Goal: Transaction & Acquisition: Purchase product/service

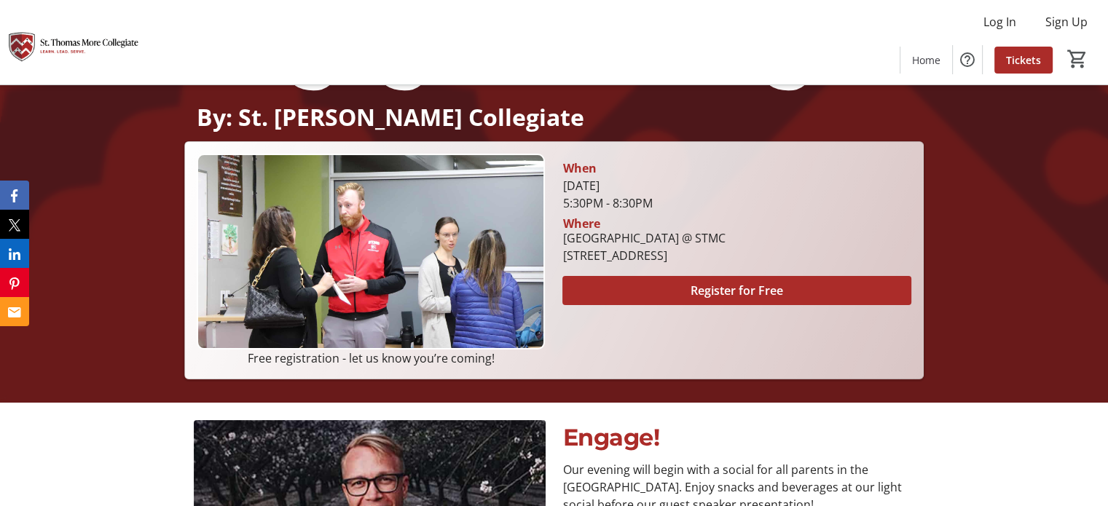
scroll to position [200, 0]
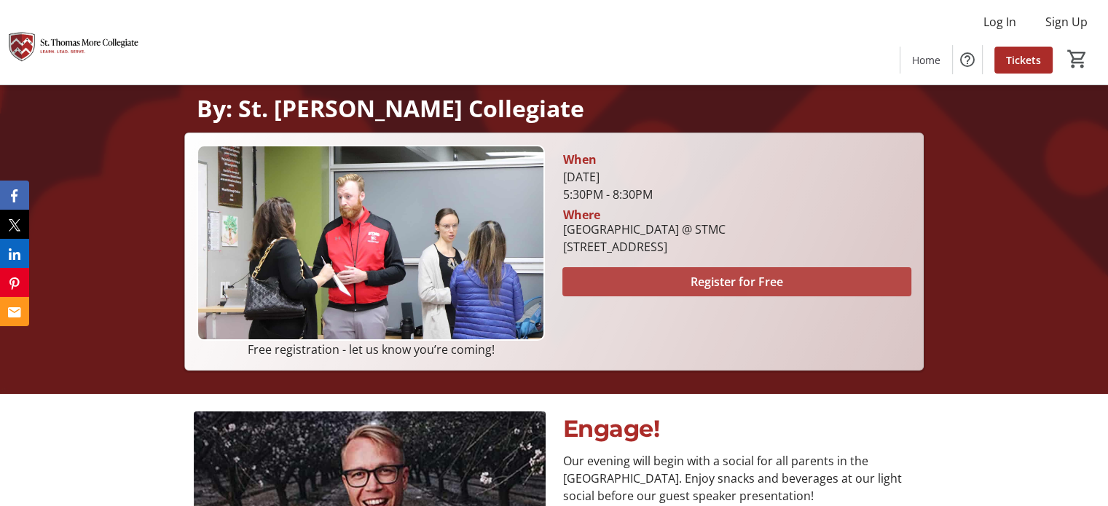
click at [789, 278] on span at bounding box center [736, 281] width 348 height 35
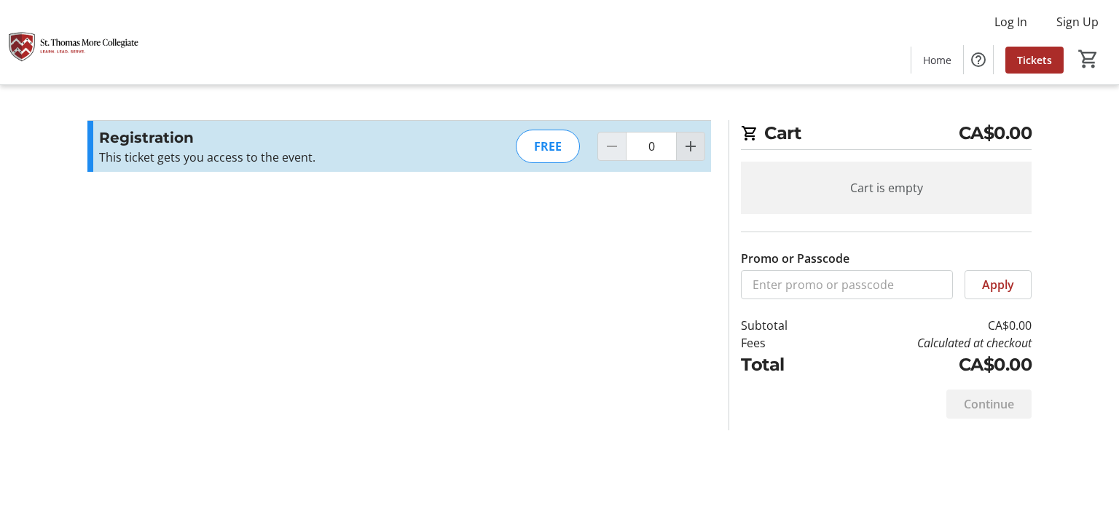
click at [692, 149] on mat-icon "Increment by one" at bounding box center [690, 146] width 17 height 17
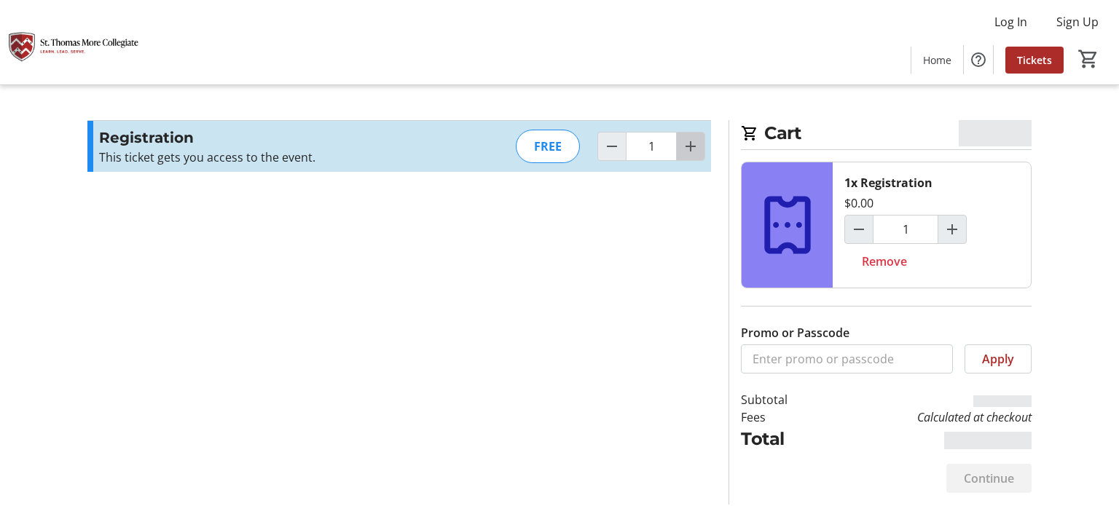
click at [692, 149] on mat-icon "Increment by one" at bounding box center [690, 146] width 17 height 17
type input "2"
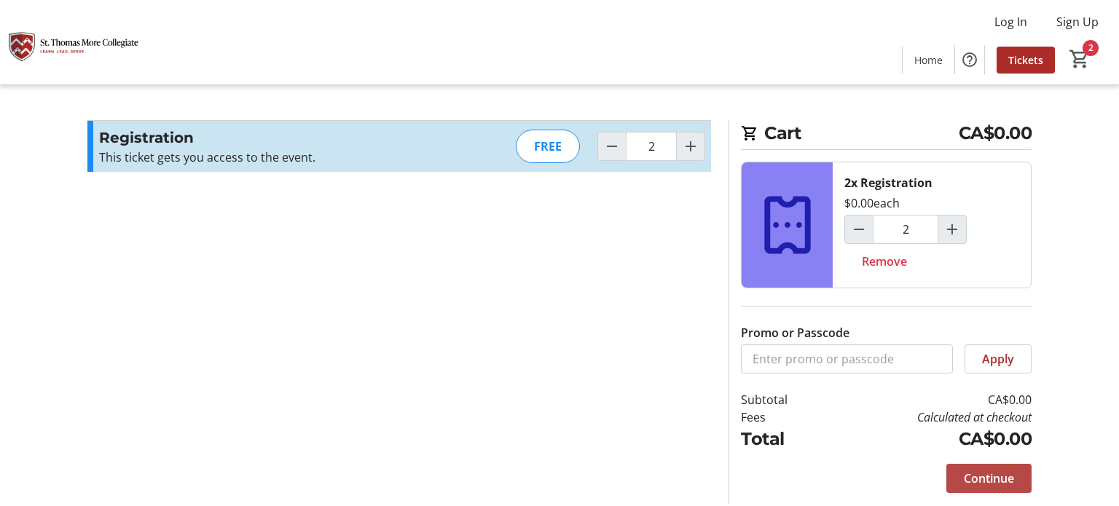
click at [998, 475] on span "Continue" at bounding box center [989, 478] width 50 height 17
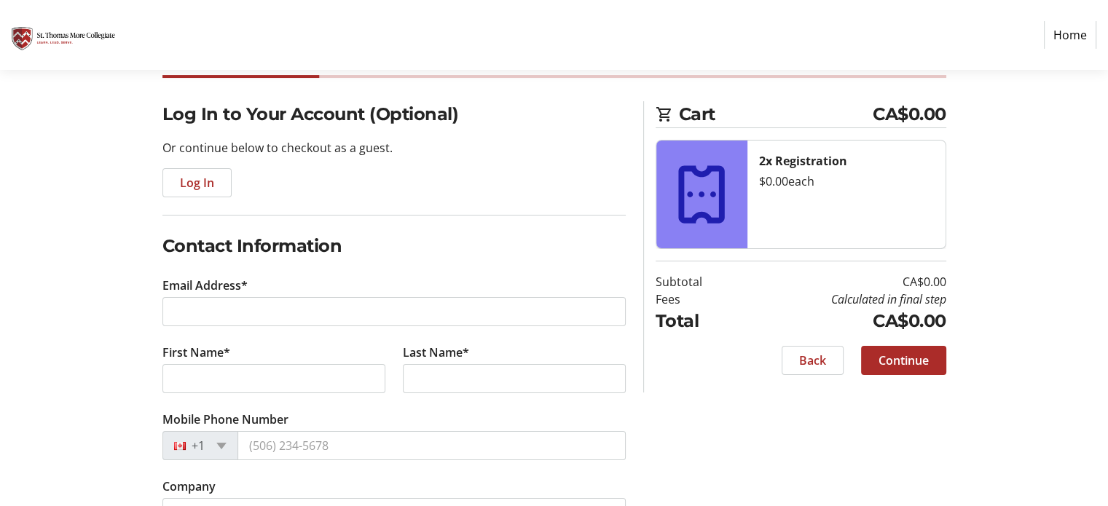
scroll to position [94, 0]
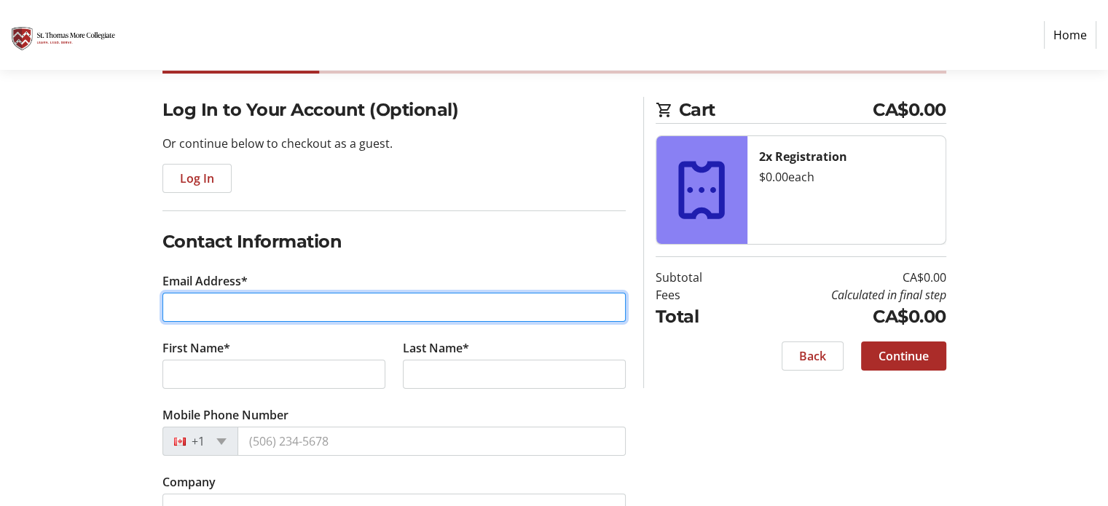
click at [519, 303] on input "Email Address*" at bounding box center [393, 307] width 463 height 29
type input "[EMAIL_ADDRESS][DOMAIN_NAME]"
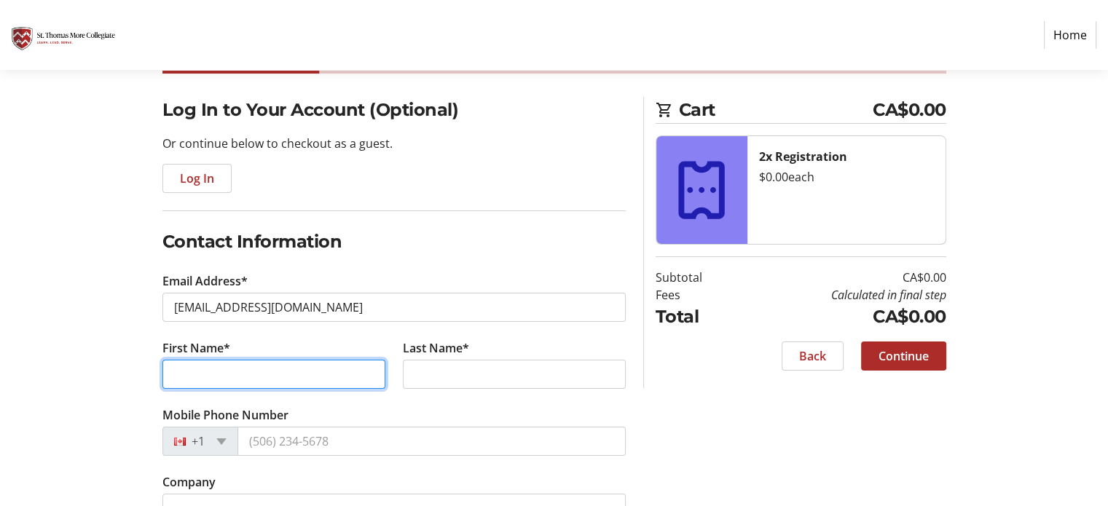
type input "[PERSON_NAME]"
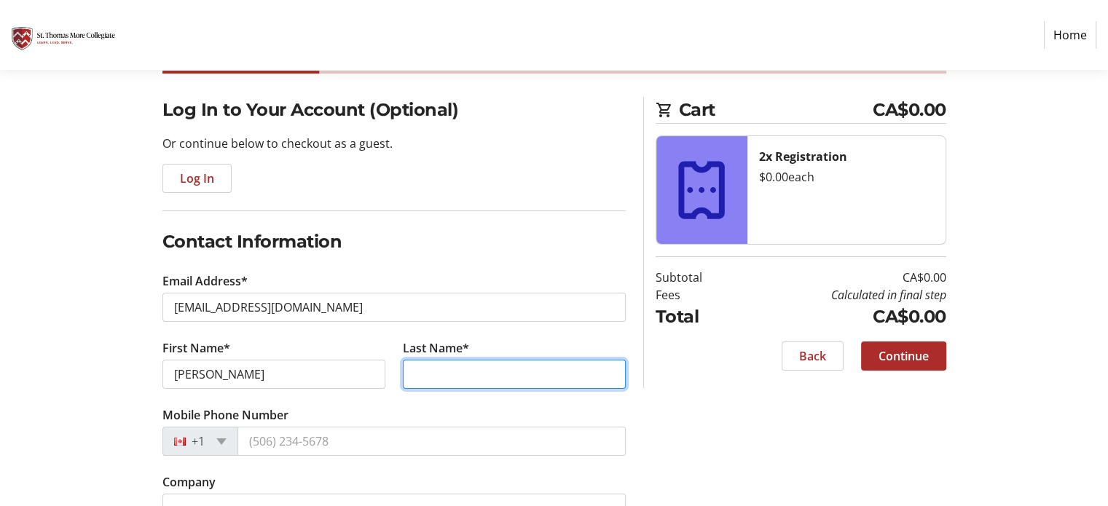
type input "[PERSON_NAME]"
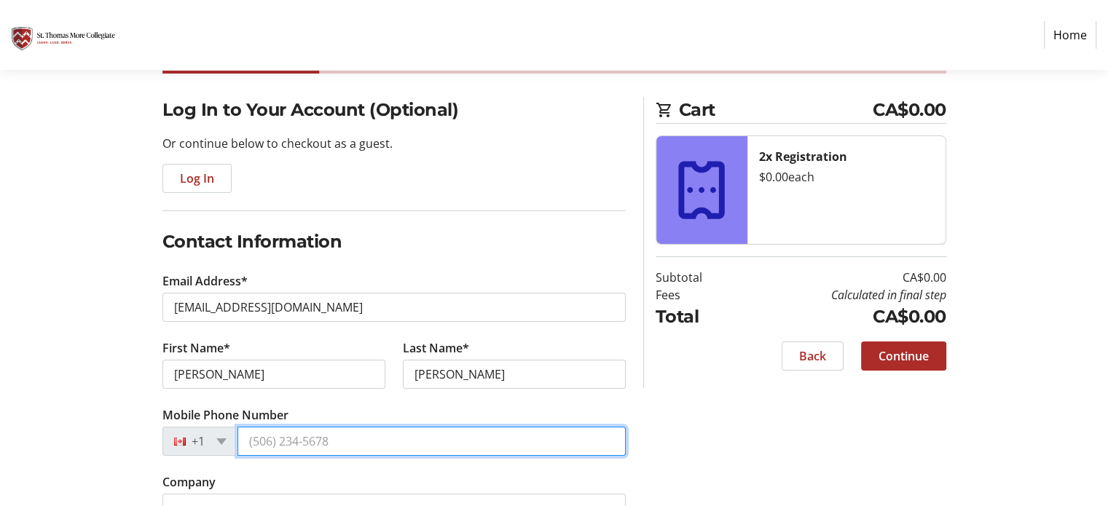
click at [372, 445] on input "Mobile Phone Number" at bounding box center [431, 441] width 388 height 29
type input "[PHONE_NUMBER]"
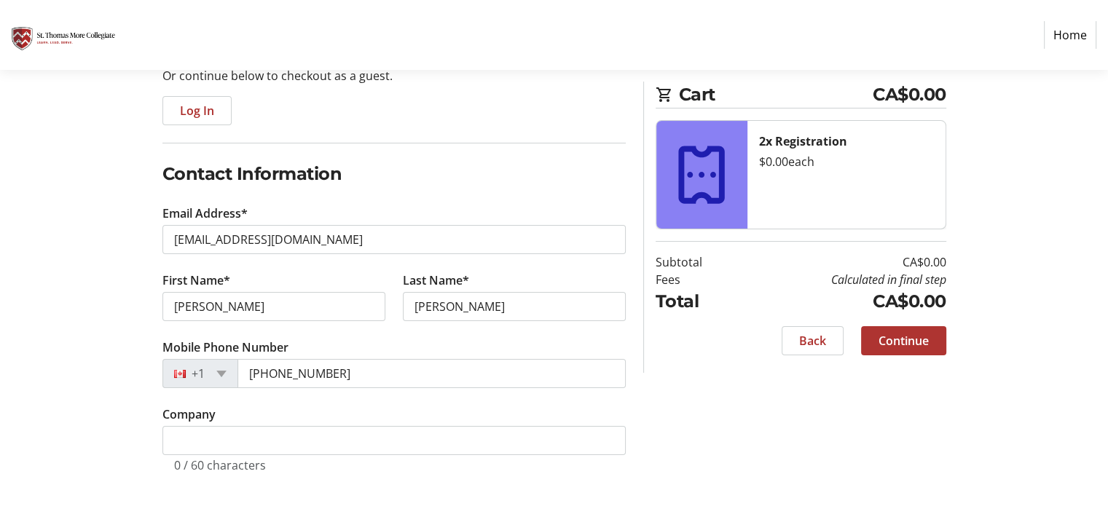
click at [927, 340] on span "Continue" at bounding box center [903, 340] width 50 height 17
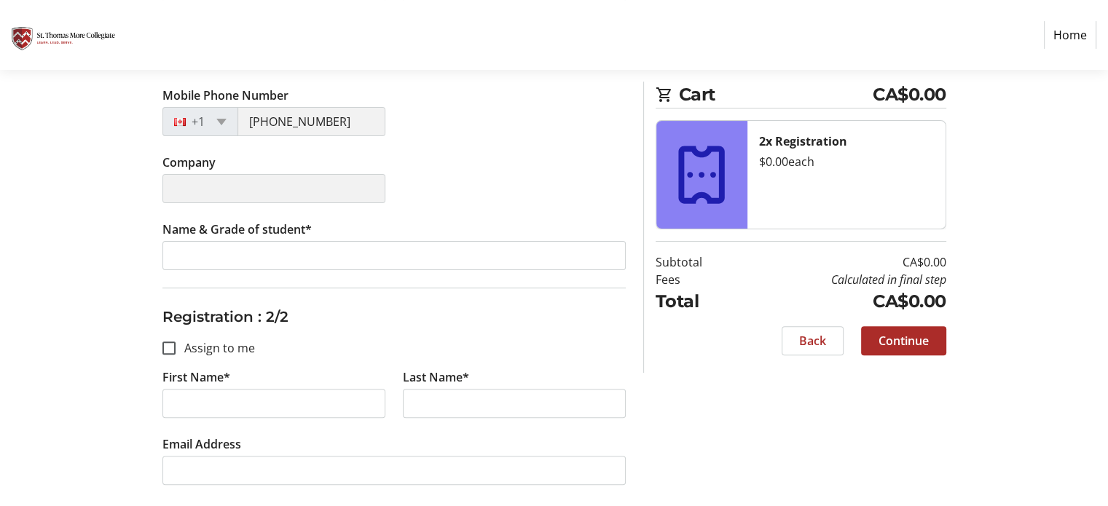
scroll to position [404, 0]
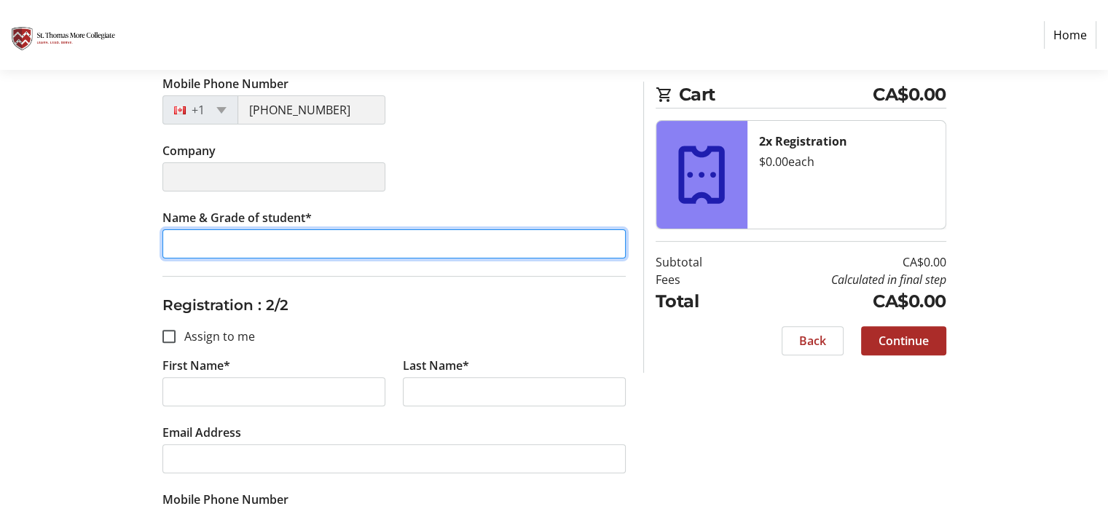
click at [291, 251] on input "Name & Grade of student*" at bounding box center [393, 243] width 463 height 29
type input "[PERSON_NAME], grade 12"
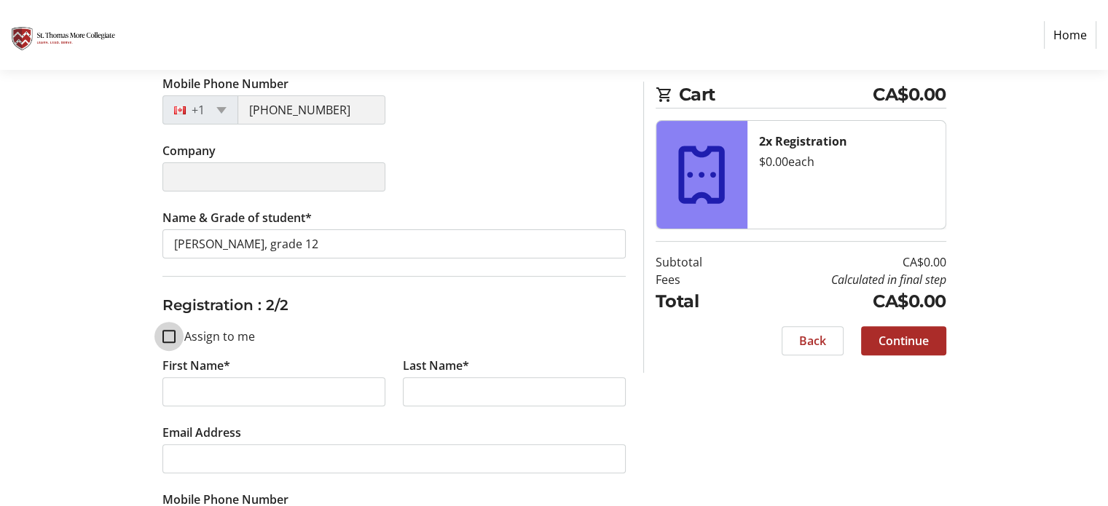
click at [163, 339] on input "Assign to me" at bounding box center [168, 336] width 13 height 13
checkbox input "true"
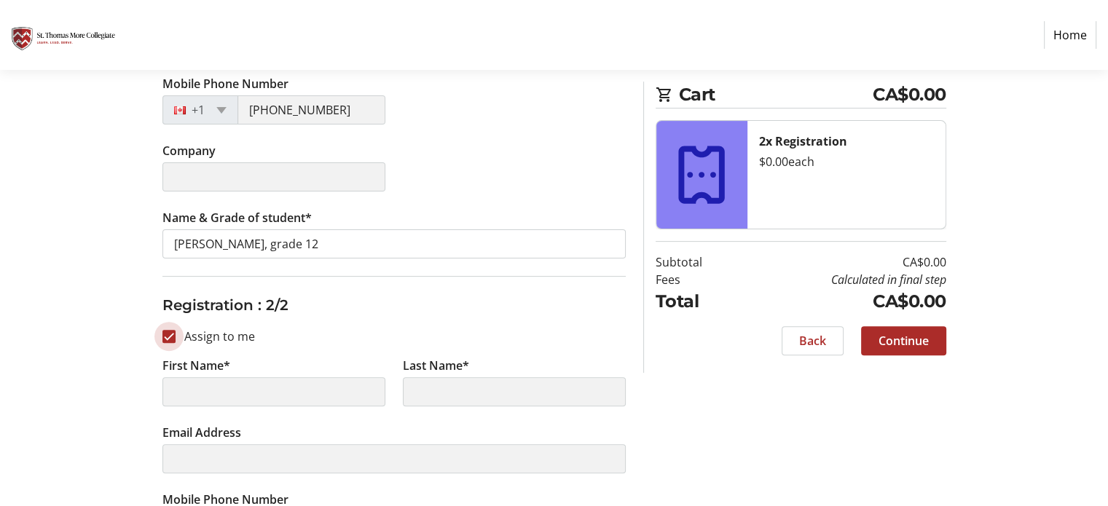
type input "[PERSON_NAME]"
type input "[EMAIL_ADDRESS][DOMAIN_NAME]"
type input "[PHONE_NUMBER]"
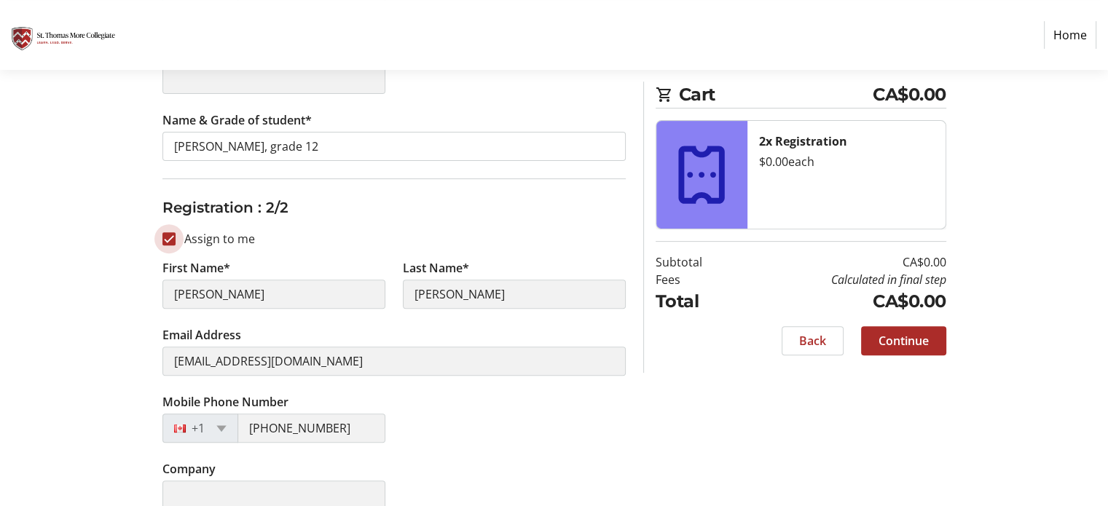
scroll to position [502, 0]
click at [166, 235] on input "Assign to me" at bounding box center [168, 238] width 13 height 13
checkbox input "false"
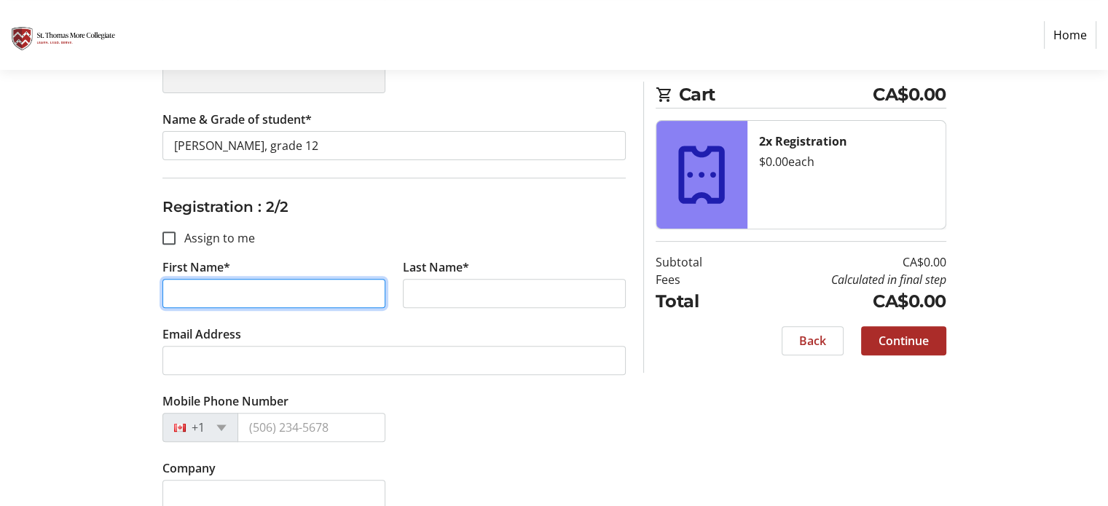
click at [219, 292] on input "First Name*" at bounding box center [273, 293] width 223 height 29
type input "Gaurav"
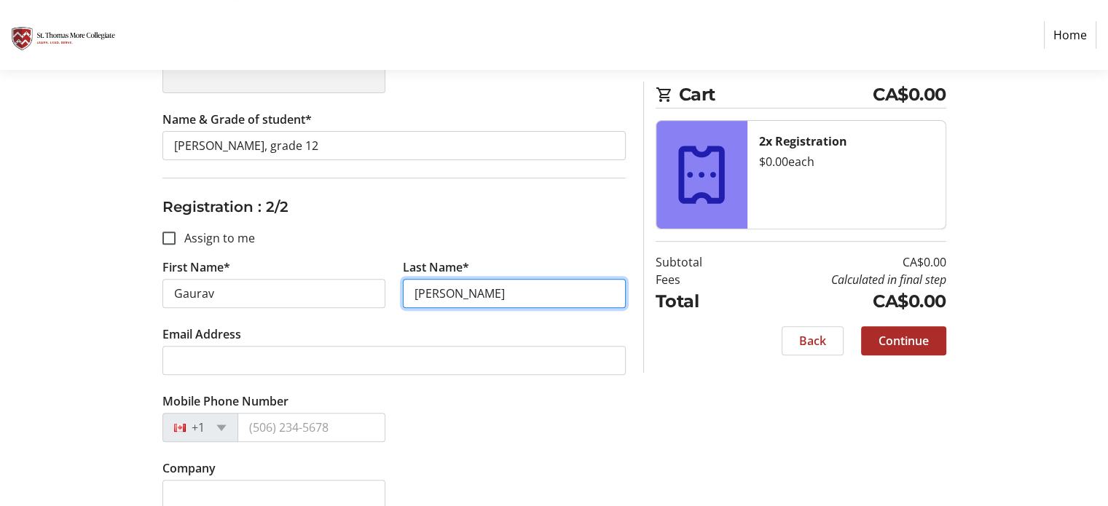
type input "[PERSON_NAME]"
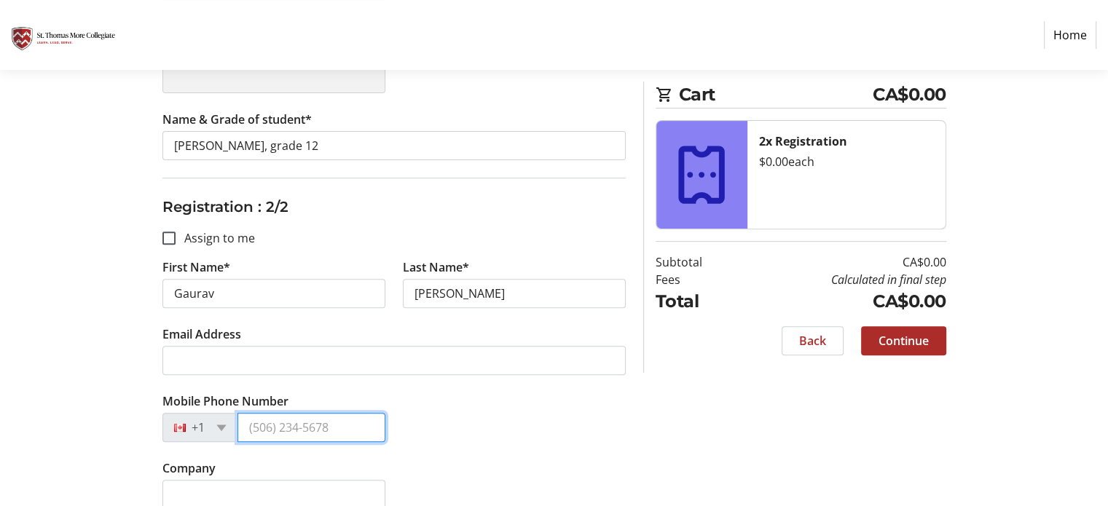
click at [283, 417] on input "Mobile Phone Number" at bounding box center [311, 427] width 148 height 29
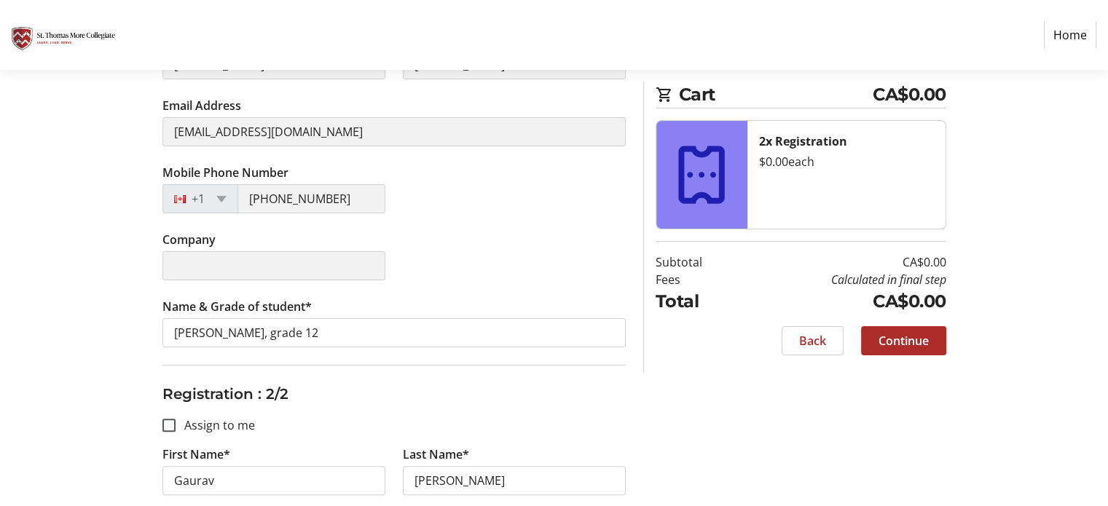
scroll to position [300, 0]
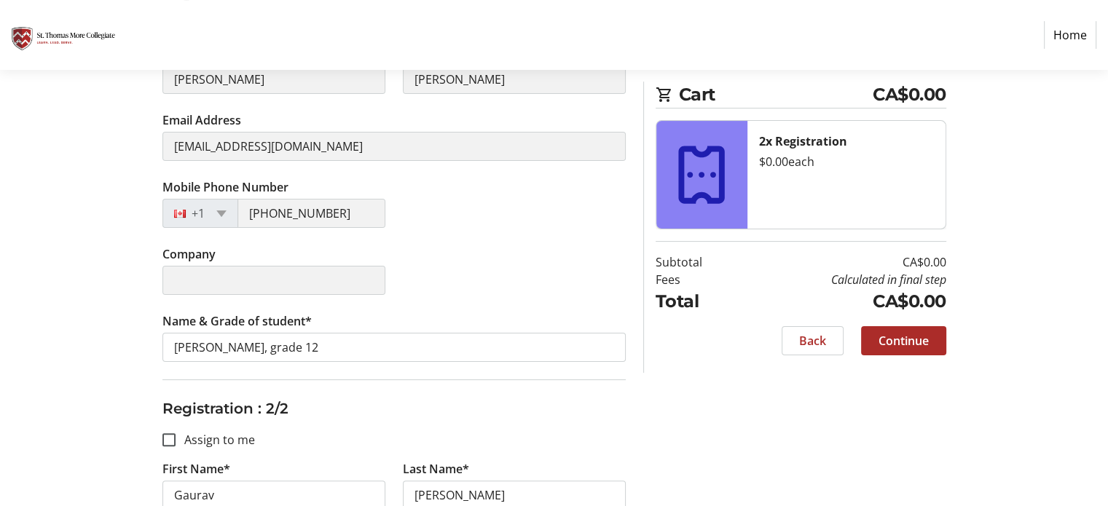
type input "[PHONE_NUMBER]"
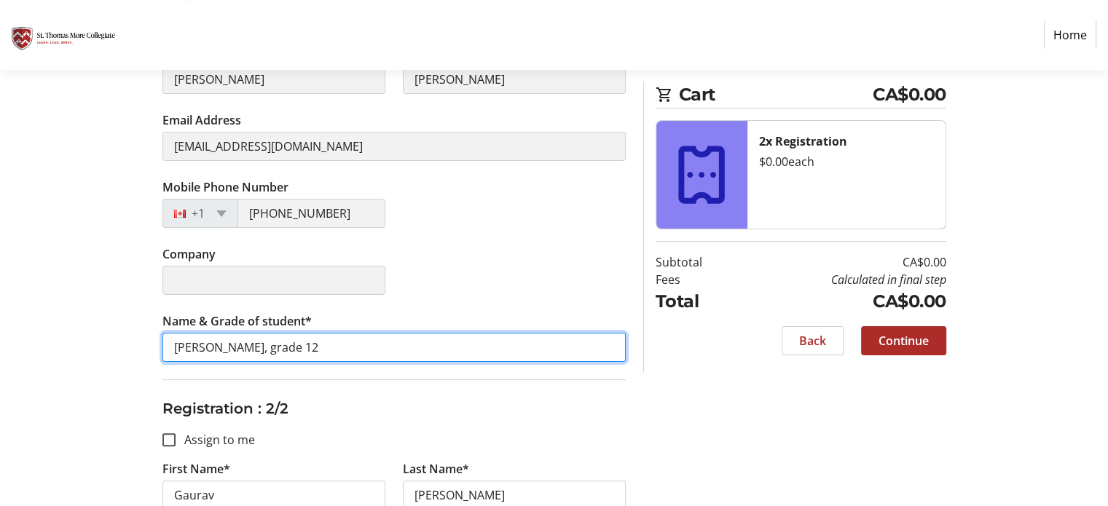
drag, startPoint x: 304, startPoint y: 346, endPoint x: 162, endPoint y: 341, distance: 142.9
click at [162, 341] on input "[PERSON_NAME], grade 12" at bounding box center [393, 347] width 463 height 29
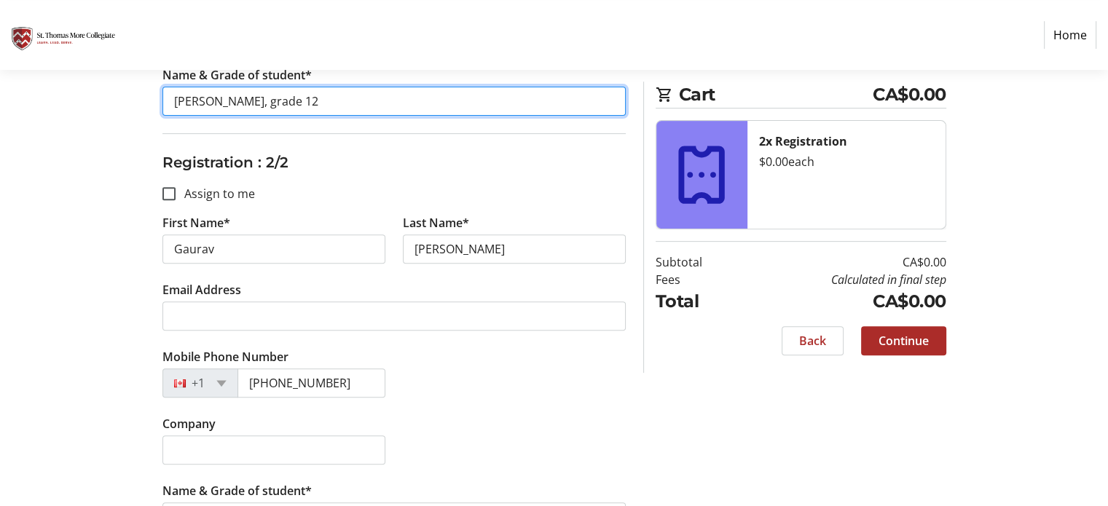
scroll to position [586, 0]
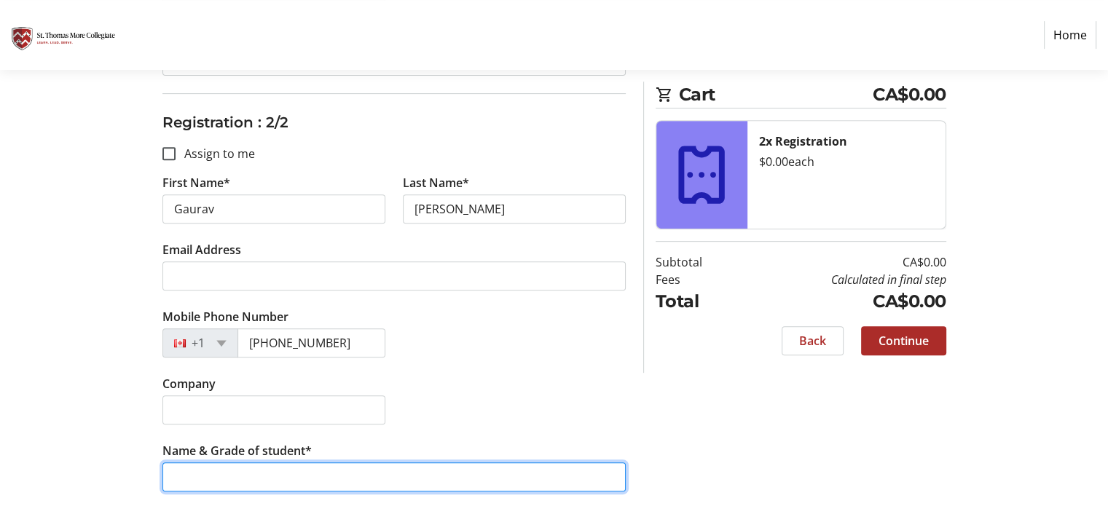
click at [186, 470] on input "Name & Grade of student*" at bounding box center [393, 477] width 463 height 29
paste input "[PERSON_NAME], grade 12"
type input "[PERSON_NAME], grade 12"
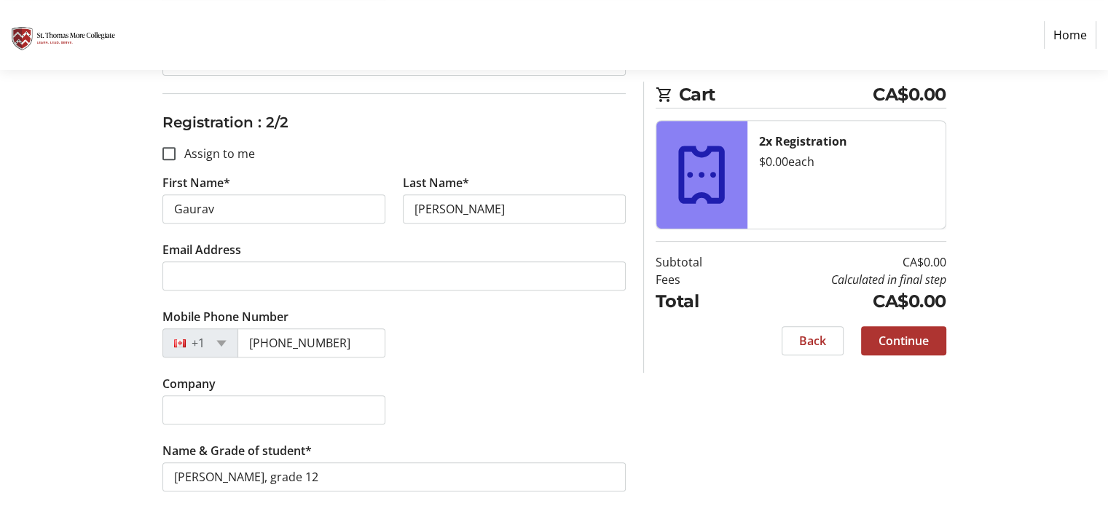
click at [927, 342] on span "Continue" at bounding box center [903, 340] width 50 height 17
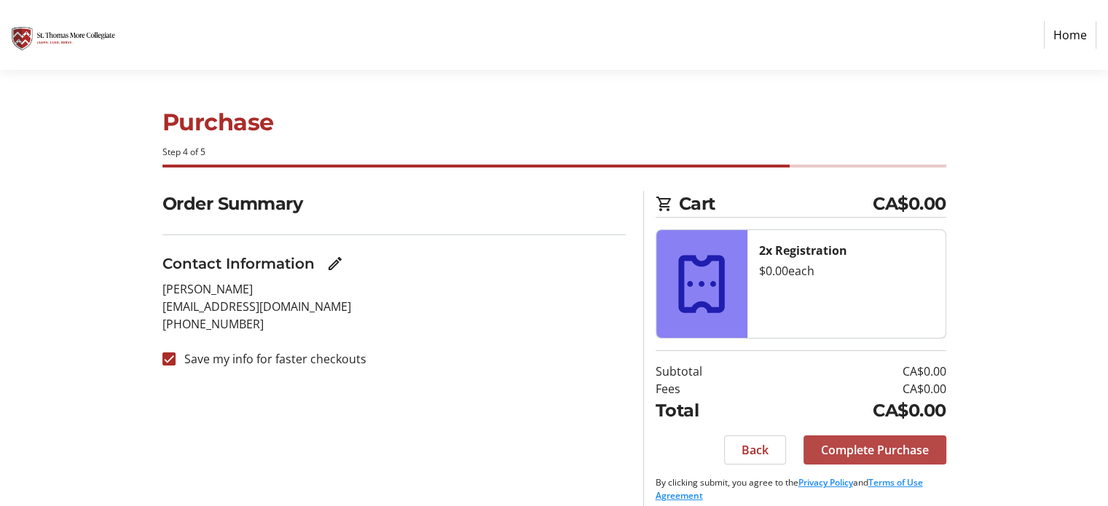
click at [848, 444] on span "Complete Purchase" at bounding box center [875, 449] width 108 height 17
